Goal: Task Accomplishment & Management: Use online tool/utility

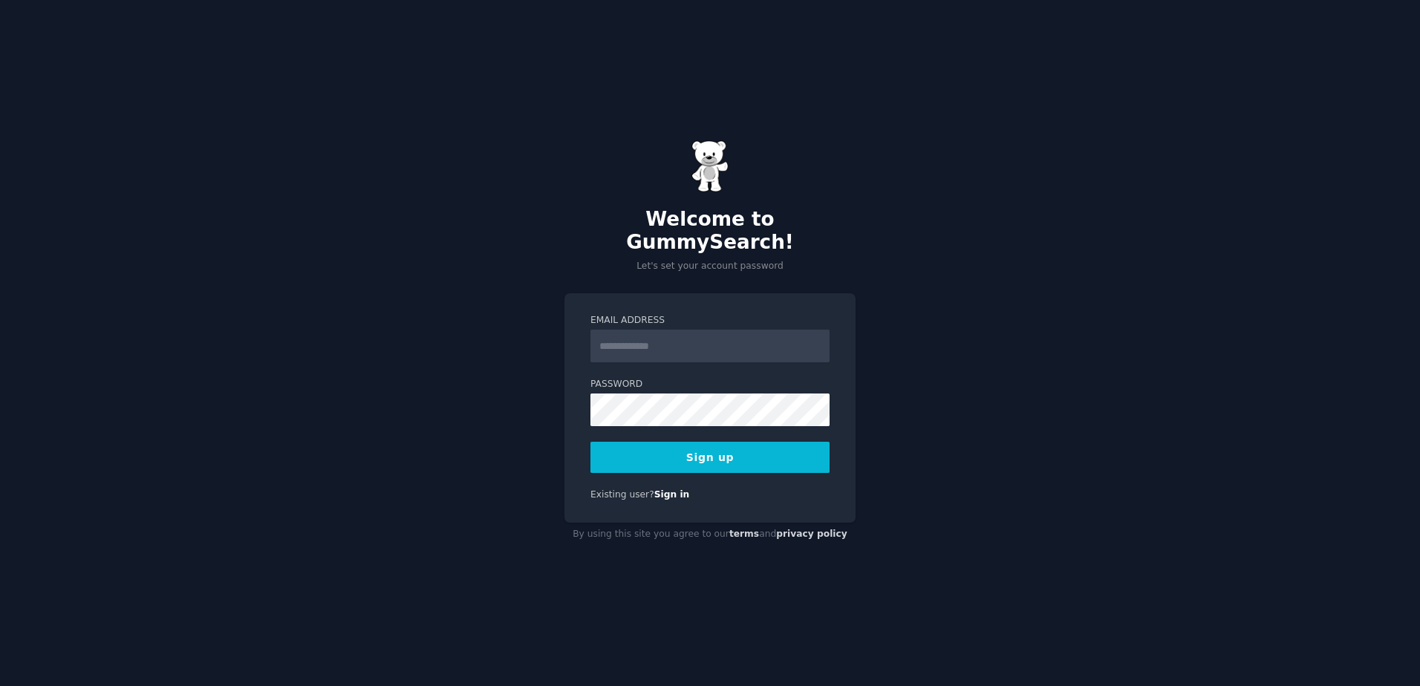
click at [665, 343] on input "Email Address" at bounding box center [709, 346] width 239 height 33
type input "**********"
type input "*"
type input "**********"
click at [590, 442] on button "Sign up" at bounding box center [709, 457] width 239 height 31
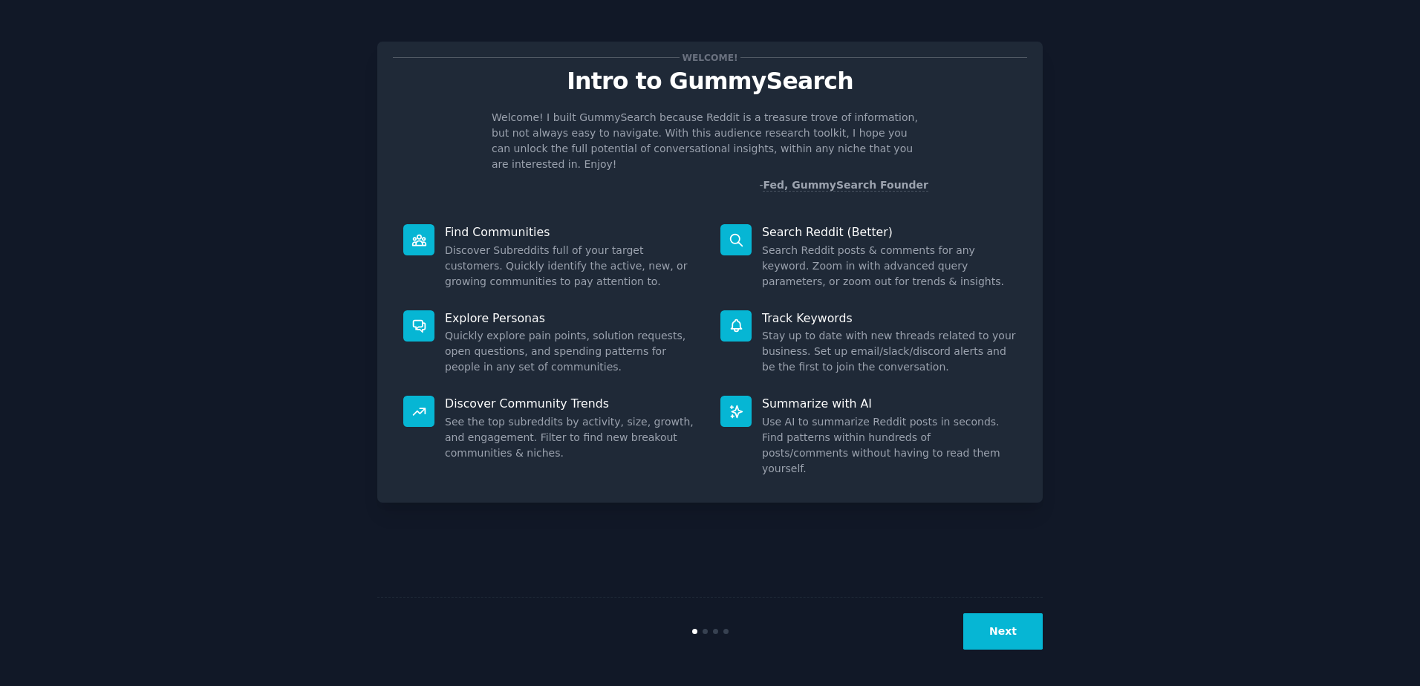
click at [1012, 639] on button "Next" at bounding box center [1002, 631] width 79 height 36
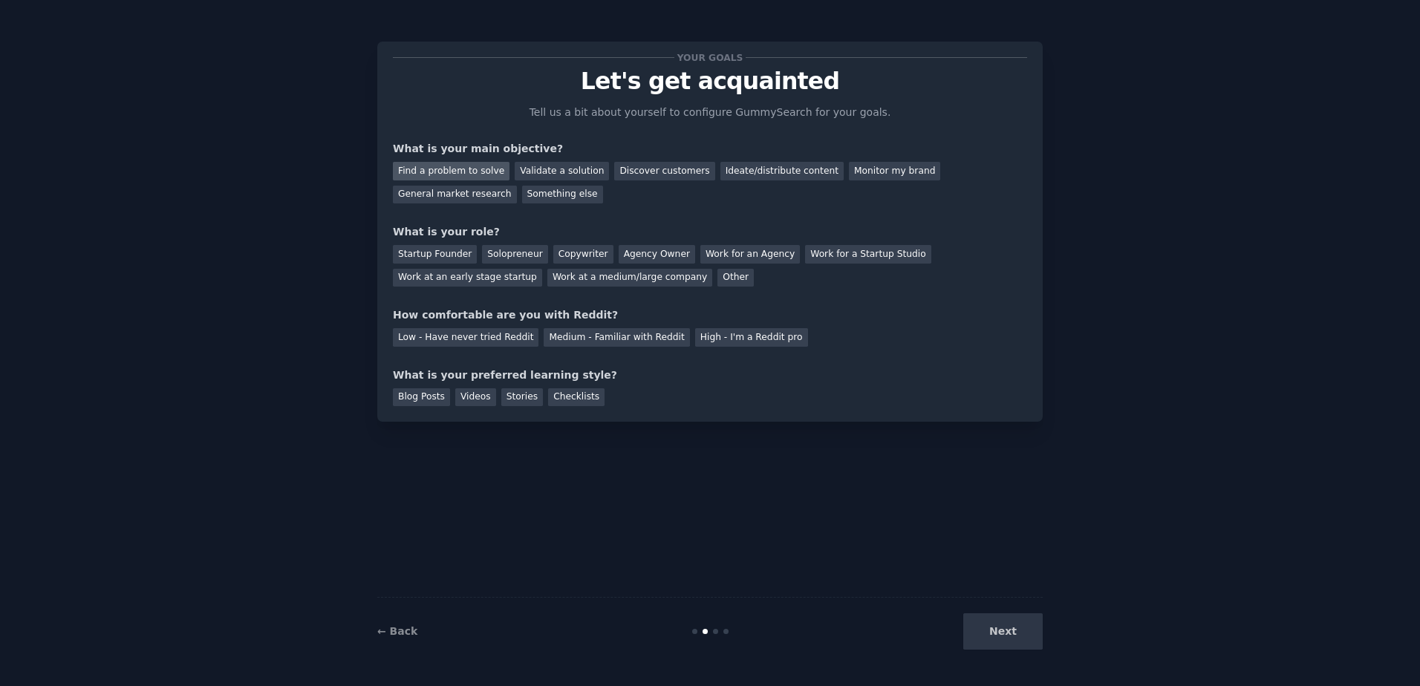
click at [457, 169] on div "Find a problem to solve" at bounding box center [451, 171] width 117 height 19
click at [849, 169] on div "Monitor my brand" at bounding box center [894, 171] width 91 height 19
click at [428, 170] on div "Find a problem to solve" at bounding box center [451, 171] width 117 height 19
click at [700, 254] on div "Work for an Agency" at bounding box center [750, 254] width 100 height 19
drag, startPoint x: 438, startPoint y: 309, endPoint x: 506, endPoint y: 309, distance: 68.3
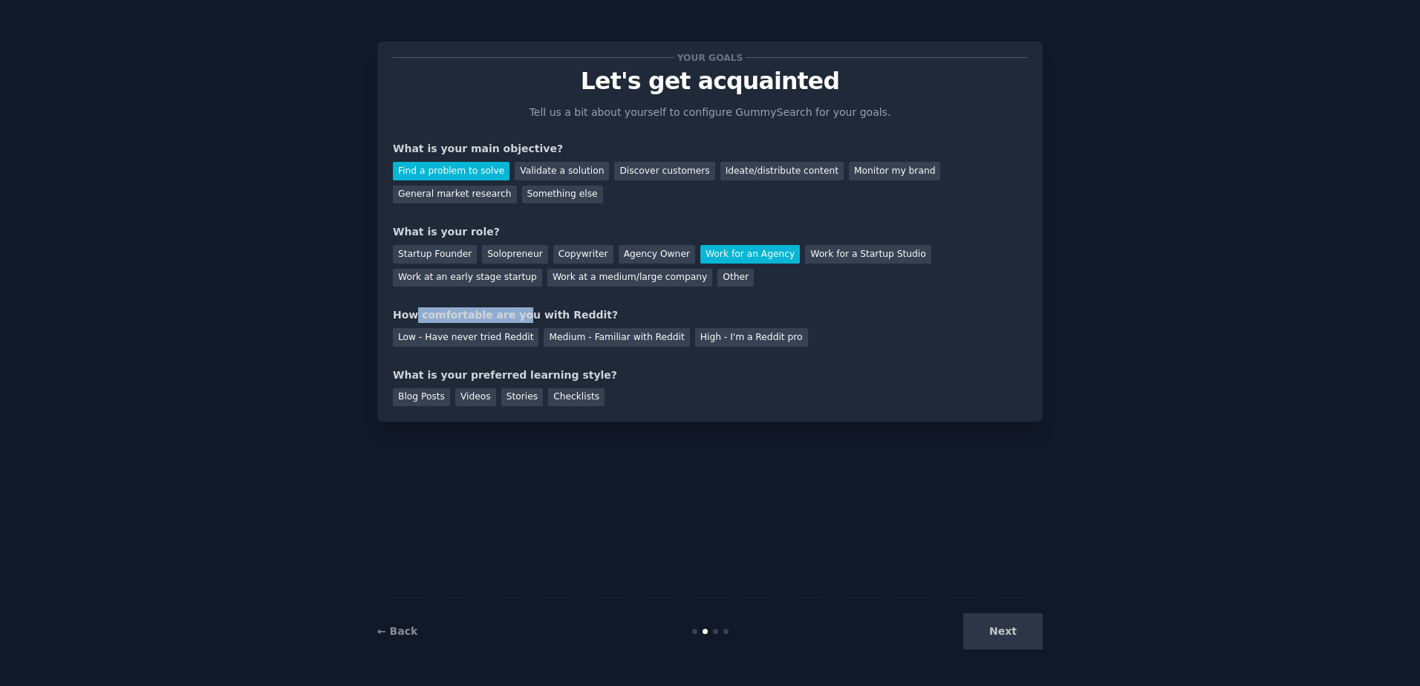
click at [506, 309] on div "How comfortable are you with Reddit?" at bounding box center [710, 315] width 634 height 16
click at [591, 334] on div "Medium - Familiar with Reddit" at bounding box center [617, 337] width 146 height 19
click at [472, 376] on div "What is your preferred learning style?" at bounding box center [710, 376] width 634 height 16
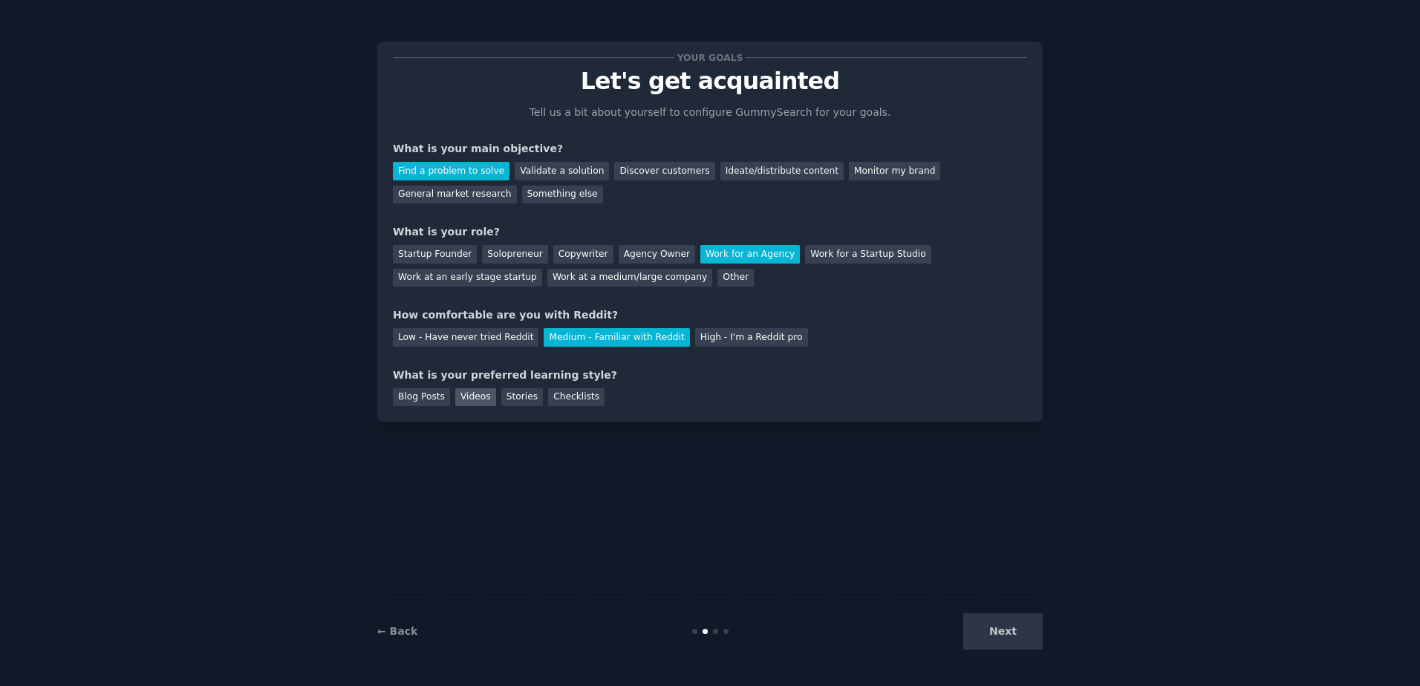
click at [455, 400] on div "Videos" at bounding box center [475, 397] width 41 height 19
click at [424, 400] on div "Blog Posts" at bounding box center [421, 397] width 57 height 19
click at [526, 399] on div "Stories" at bounding box center [522, 397] width 42 height 19
click at [566, 397] on div "Checklists" at bounding box center [576, 397] width 56 height 19
click at [437, 402] on div "Blog Posts" at bounding box center [421, 397] width 57 height 19
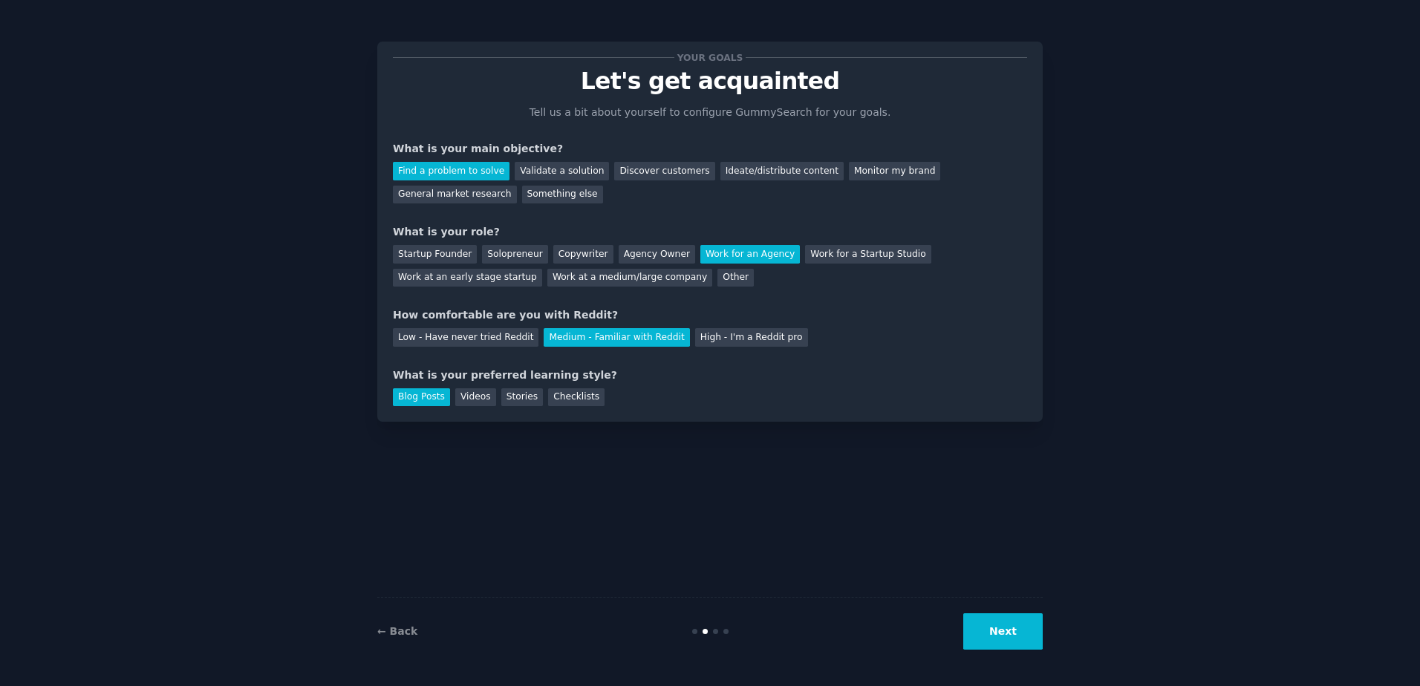
click at [1003, 647] on button "Next" at bounding box center [1002, 631] width 79 height 36
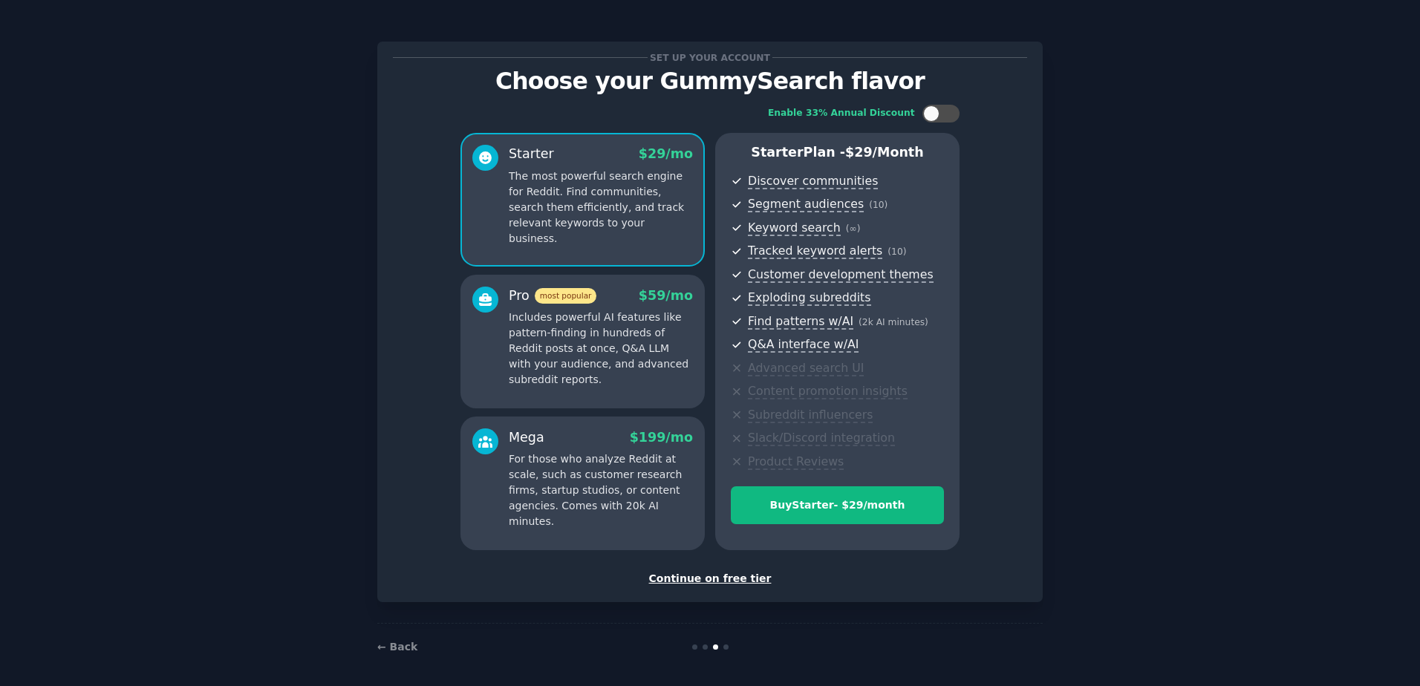
click at [705, 576] on div "Continue on free tier" at bounding box center [710, 579] width 634 height 16
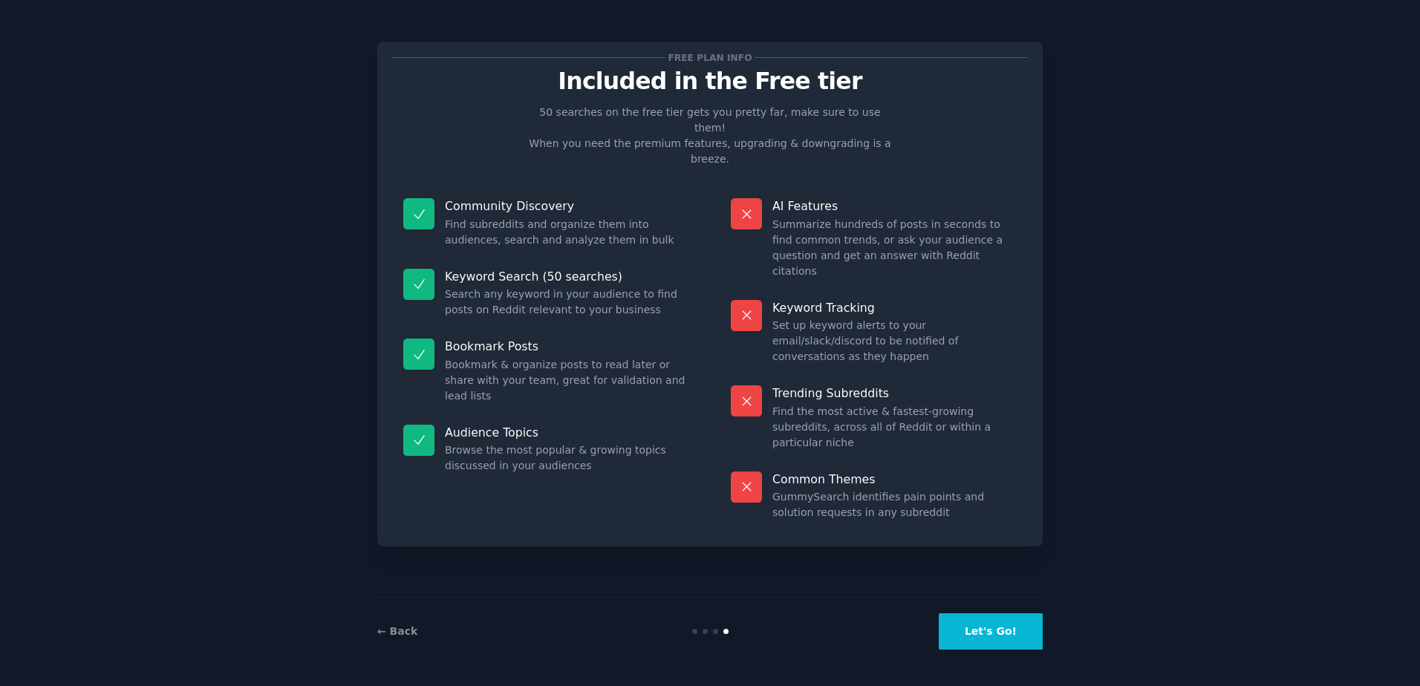
click at [1001, 639] on button "Let's Go!" at bounding box center [991, 631] width 104 height 36
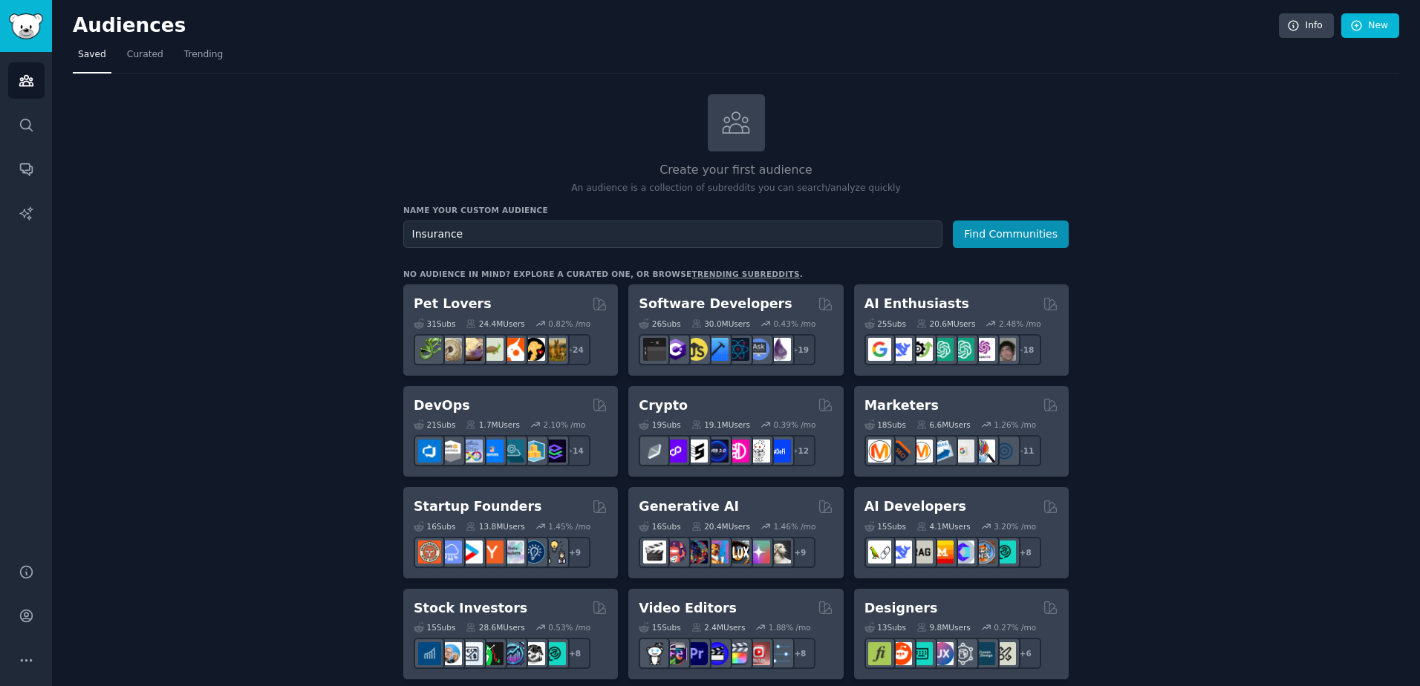
type input "Insurance"
click at [953, 221] on button "Find Communities" at bounding box center [1011, 234] width 116 height 27
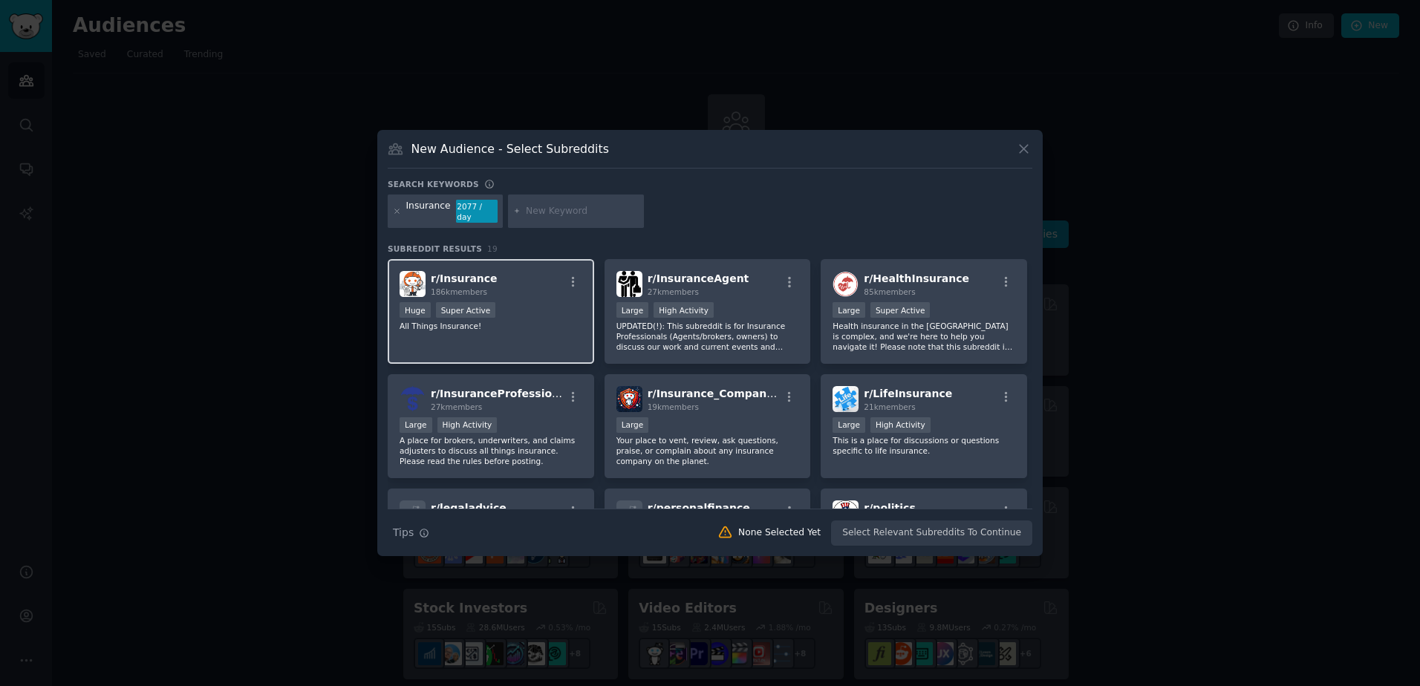
click at [545, 321] on p "All Things Insurance!" at bounding box center [491, 326] width 183 height 10
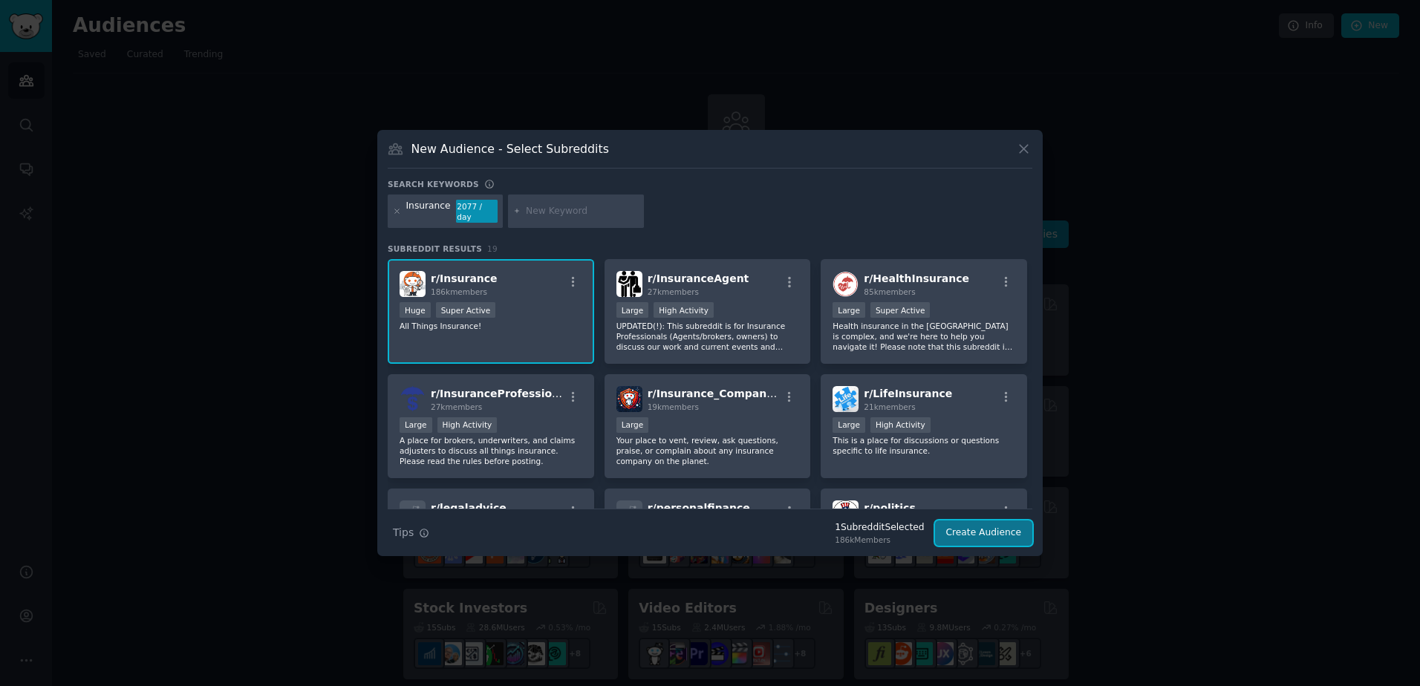
click at [1005, 528] on button "Create Audience" at bounding box center [984, 533] width 98 height 25
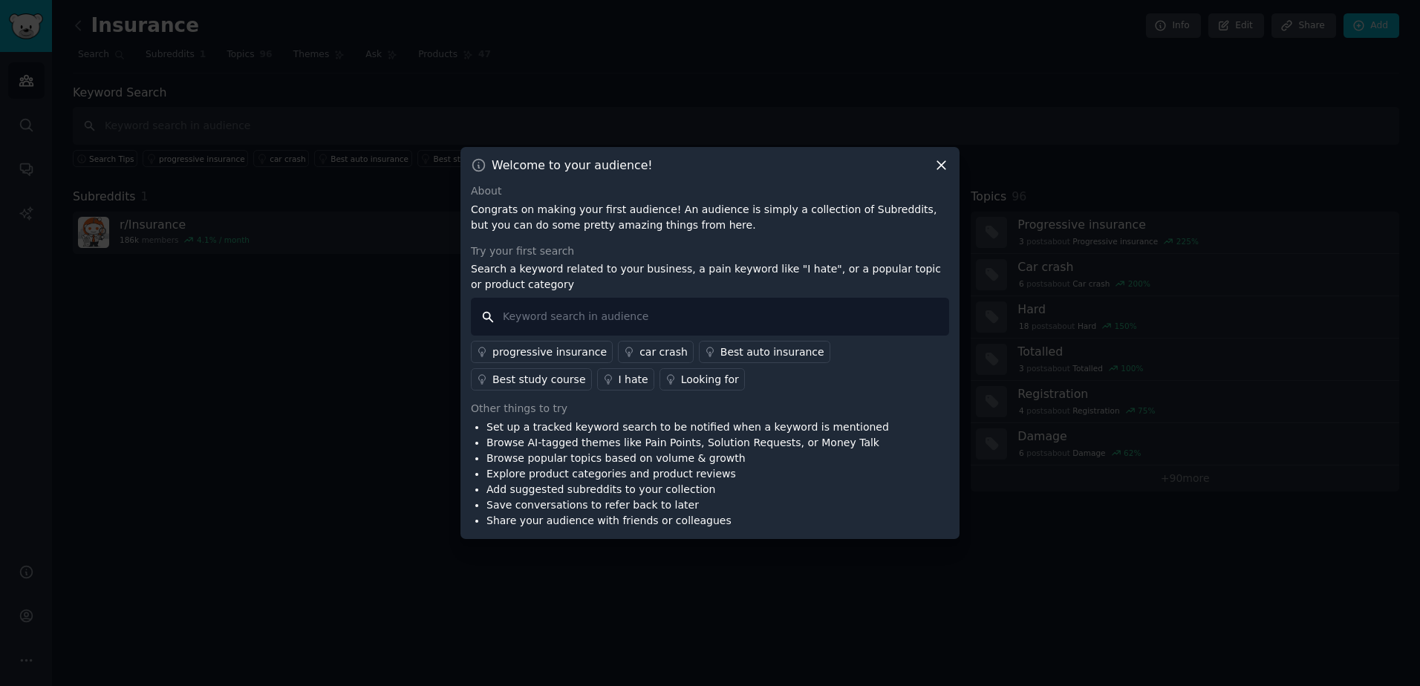
click at [619, 320] on input "text" at bounding box center [710, 317] width 478 height 38
drag, startPoint x: 531, startPoint y: 220, endPoint x: 609, endPoint y: 229, distance: 78.6
click at [609, 229] on p "Congrats on making your first audience! An audience is simply a collection of S…" at bounding box center [710, 217] width 478 height 31
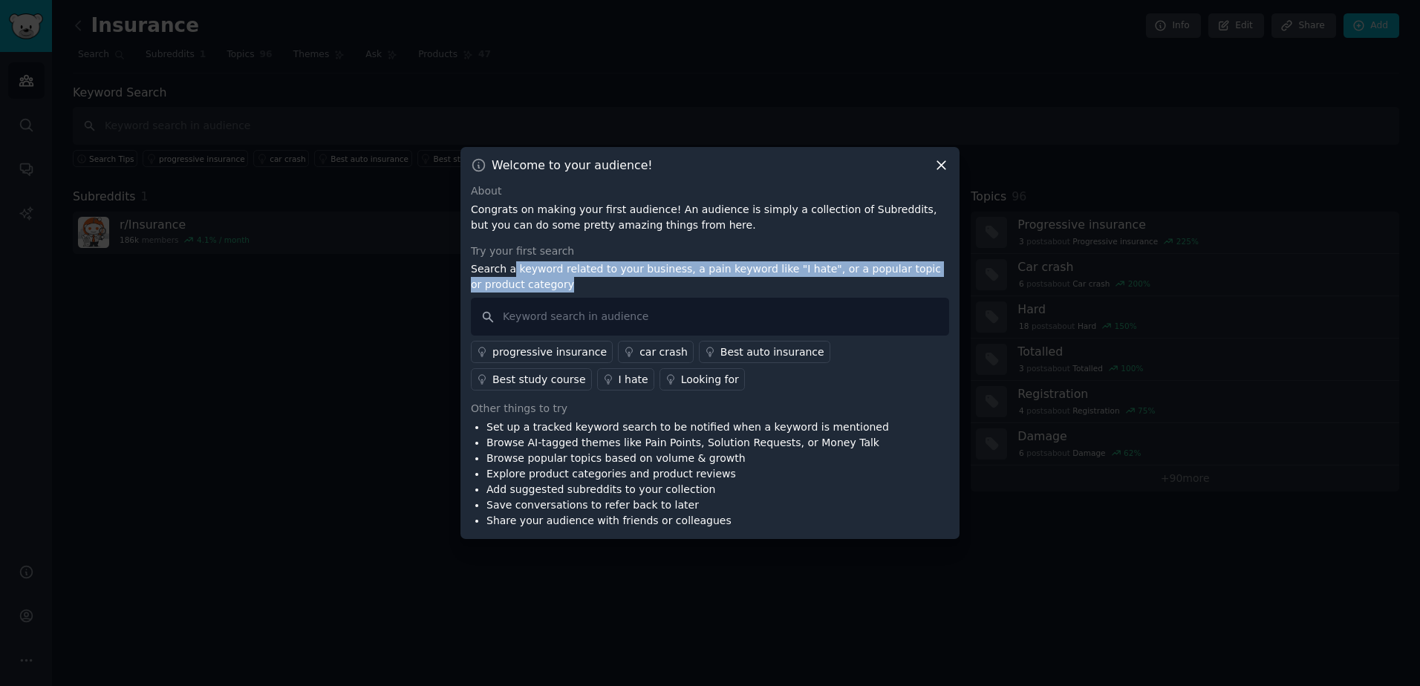
drag, startPoint x: 511, startPoint y: 273, endPoint x: 555, endPoint y: 278, distance: 44.9
click at [555, 278] on p "Search a keyword related to your business, a pain keyword like "I hate", or a p…" at bounding box center [710, 276] width 478 height 31
click at [556, 278] on p "Search a keyword related to your business, a pain keyword like "I hate", or a p…" at bounding box center [710, 276] width 478 height 31
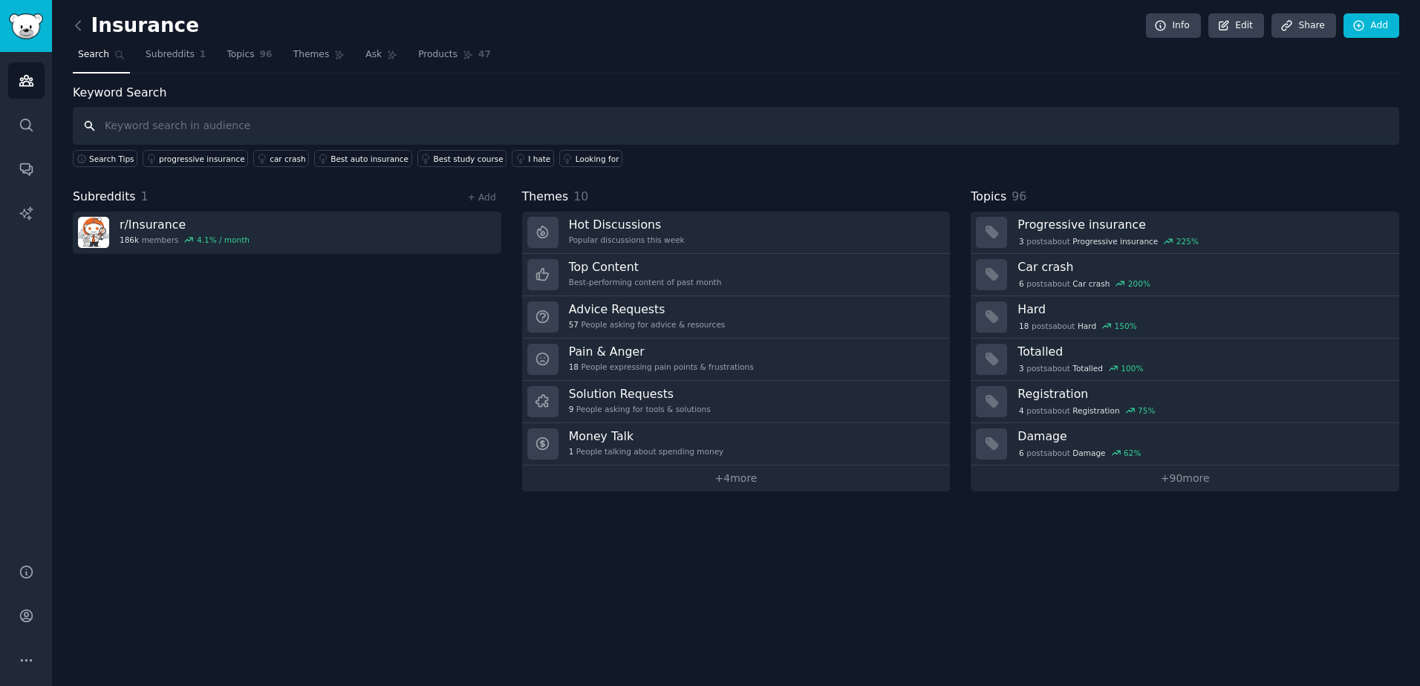
click at [166, 130] on input "text" at bounding box center [736, 126] width 1326 height 38
click at [365, 56] on span "Ask" at bounding box center [373, 54] width 16 height 13
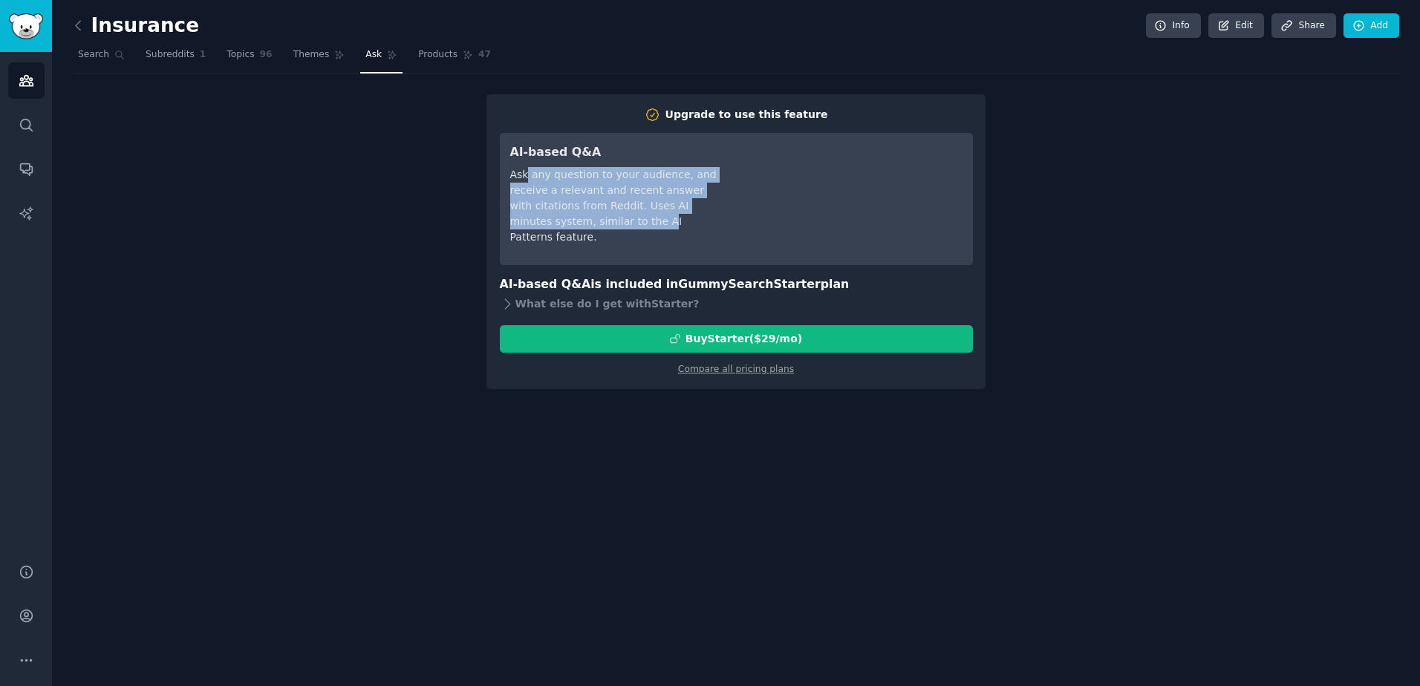
drag, startPoint x: 524, startPoint y: 180, endPoint x: 615, endPoint y: 225, distance: 101.3
click at [615, 225] on div "Ask any question to your audience, and receive a relevant and recent answer wit…" at bounding box center [614, 206] width 209 height 78
